Goal: Task Accomplishment & Management: Manage account settings

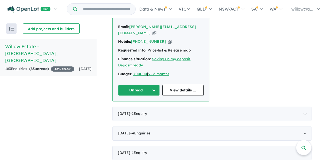
scroll to position [207, 0]
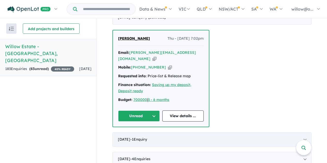
click at [147, 139] on span "- 1 Enquir y ( 0 unread)" at bounding box center [138, 139] width 17 height 5
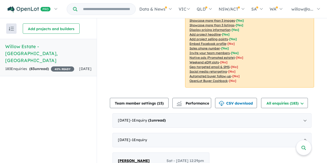
scroll to position [129, 0]
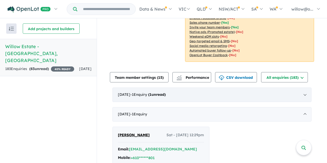
click at [140, 97] on span "- 1 Enquir y ( 1 unread)" at bounding box center [147, 94] width 35 height 5
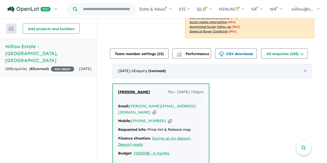
scroll to position [181, 0]
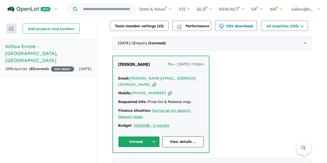
drag, startPoint x: 116, startPoint y: 64, endPoint x: 148, endPoint y: 64, distance: 32.0
click at [152, 64] on div "Sophie Vrybergen Thu - 02/10/2025, 7:02pm Email: sophie.vrybergen@hotmail.com C…" at bounding box center [161, 104] width 96 height 97
copy span "[PERSON_NAME]"
click at [168, 94] on icon "button" at bounding box center [170, 93] width 4 height 5
copy span "[PERSON_NAME]"
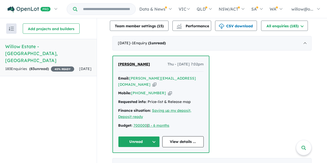
click at [156, 82] on icon "button" at bounding box center [154, 84] width 4 height 5
copy span "[PERSON_NAME]"
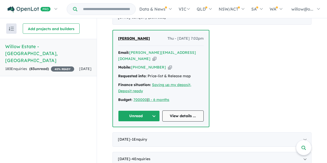
click at [176, 116] on link "View details ..." at bounding box center [183, 116] width 42 height 11
click at [152, 116] on button "Unread" at bounding box center [139, 116] width 42 height 11
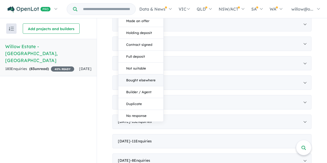
scroll to position [336, 0]
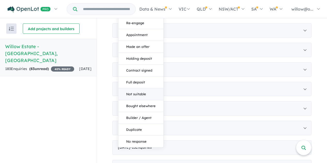
click at [142, 96] on button "Not suitable" at bounding box center [140, 95] width 45 height 12
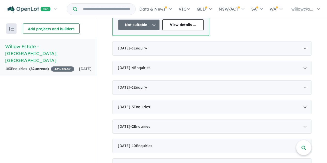
scroll to position [258, 0]
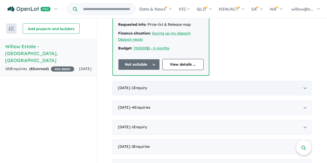
click at [162, 90] on div "August 2025 - 1 Enquir y ( 0 unread)" at bounding box center [211, 88] width 199 height 14
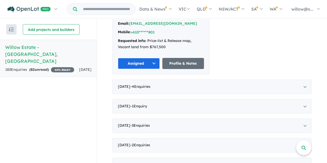
scroll to position [265, 0]
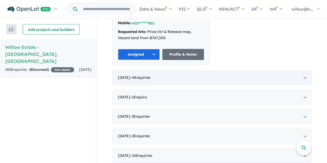
click at [120, 81] on div "July 2025 - 4 Enquir ies ( 0 unread)" at bounding box center [211, 78] width 199 height 14
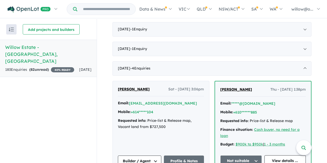
scroll to position [187, 0]
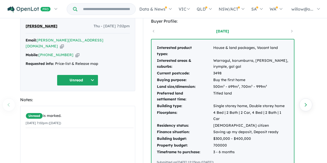
scroll to position [26, 0]
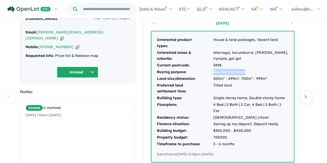
drag, startPoint x: 213, startPoint y: 72, endPoint x: 242, endPoint y: 72, distance: 29.7
click at [244, 73] on td "Buy the first home" at bounding box center [251, 72] width 76 height 7
click at [226, 65] on td "3498" at bounding box center [251, 65] width 76 height 7
drag, startPoint x: 222, startPoint y: 64, endPoint x: 208, endPoint y: 66, distance: 14.2
click at [208, 66] on tr "Current postcode: 3498" at bounding box center [222, 65] width 132 height 7
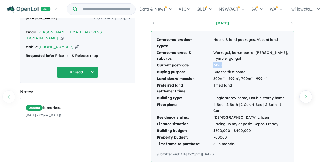
click at [208, 66] on td "Current postcode:" at bounding box center [184, 65] width 56 height 7
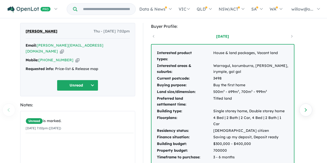
scroll to position [0, 0]
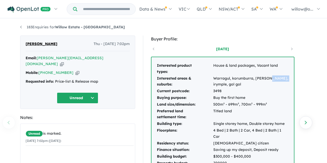
drag, startPoint x: 266, startPoint y: 80, endPoint x: 280, endPoint y: 79, distance: 14.0
click at [280, 79] on td "Warragul, korumburra, [PERSON_NAME], irymple, gol gol" at bounding box center [251, 81] width 76 height 13
copy td "irymple"
drag, startPoint x: 213, startPoint y: 79, endPoint x: 261, endPoint y: 79, distance: 48.0
click at [265, 77] on td "Warragul, korumburra, [PERSON_NAME], irymple, gol gol" at bounding box center [251, 81] width 76 height 13
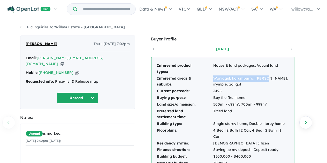
copy td "Warragul, korumburra, [PERSON_NAME]"
